Goal: Information Seeking & Learning: Learn about a topic

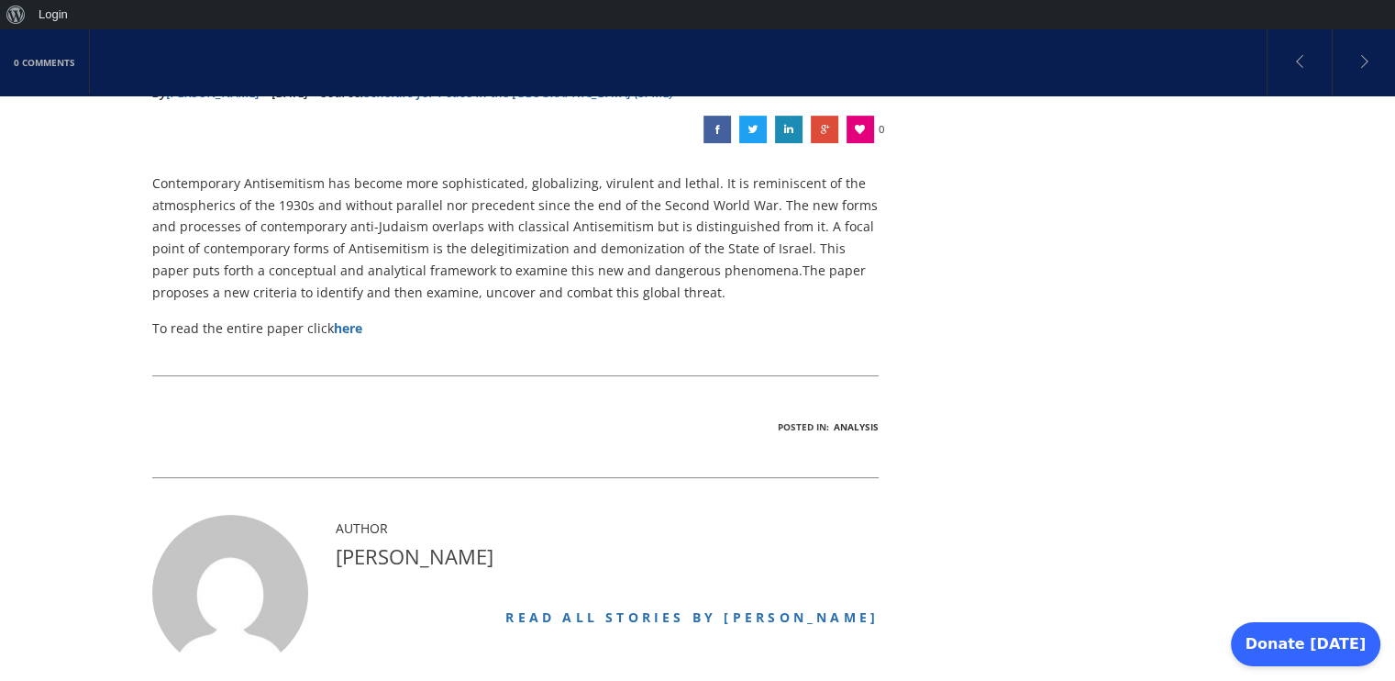
scroll to position [330, 0]
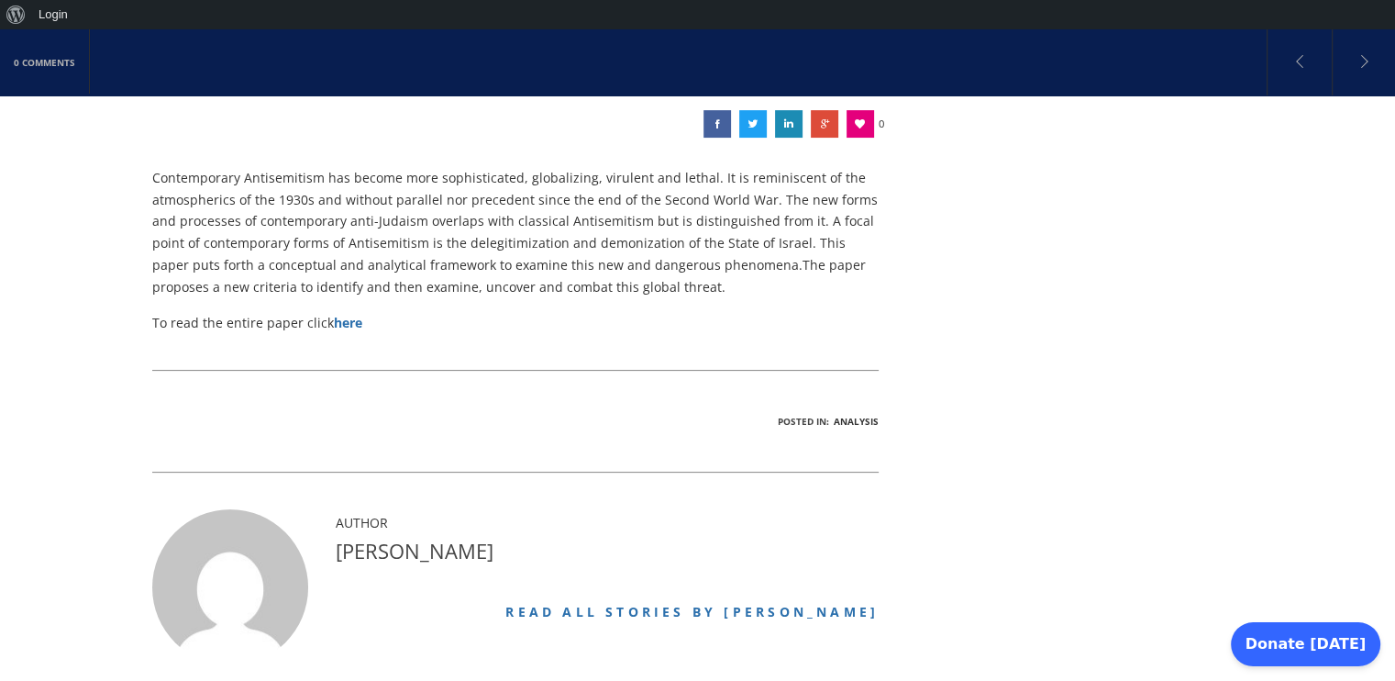
click at [349, 321] on strong "here" at bounding box center [348, 322] width 28 height 17
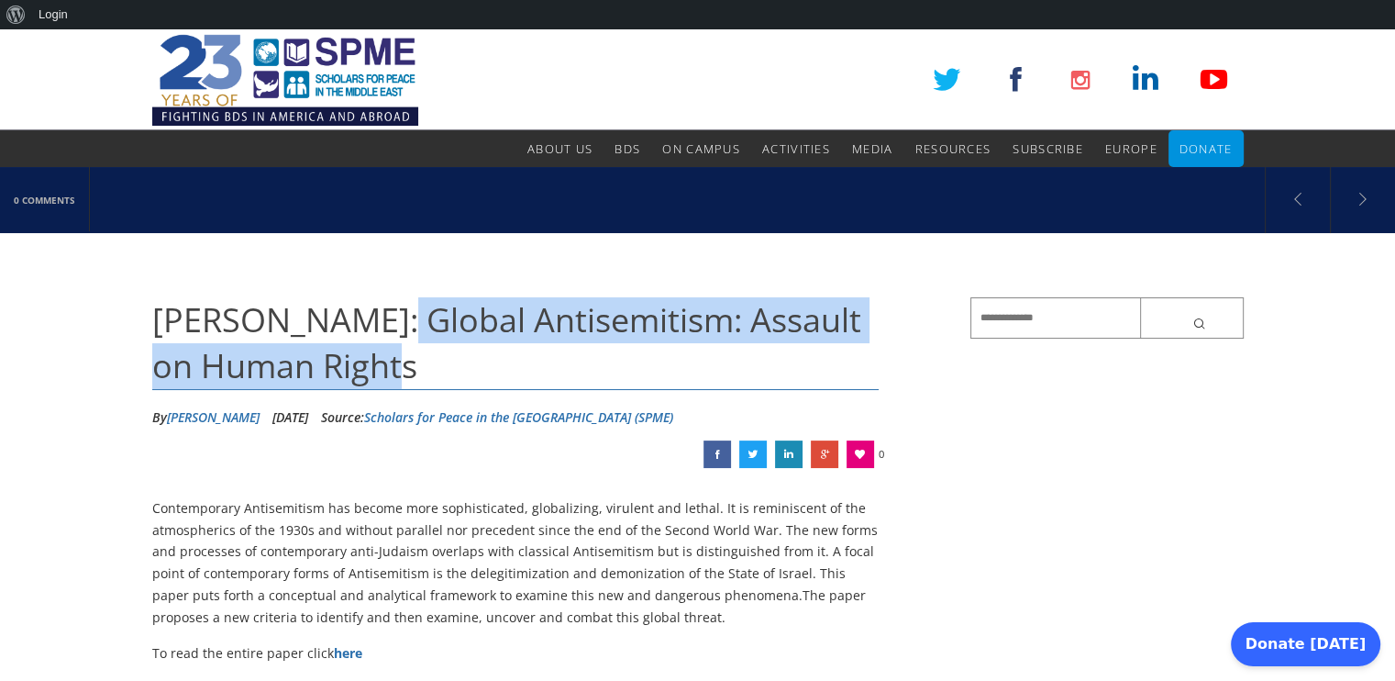
drag, startPoint x: 369, startPoint y: 370, endPoint x: 350, endPoint y: 334, distance: 40.2
click at [350, 334] on h1 "[PERSON_NAME]: Global Antisemitism: Assault on Human Rights" at bounding box center [515, 344] width 727 height 94
copy span "Global Antisemitism: Assault on Human Rights"
